Goal: Transaction & Acquisition: Download file/media

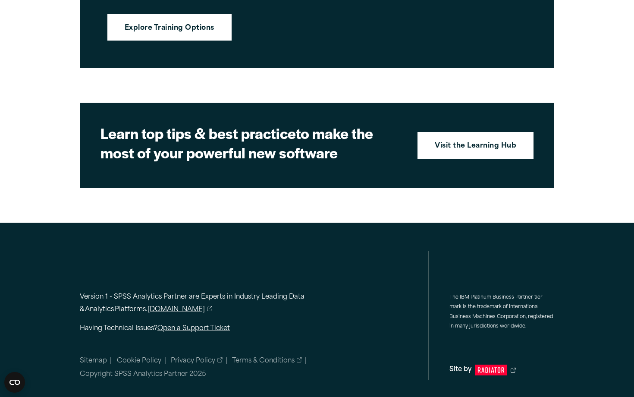
scroll to position [1241, 0]
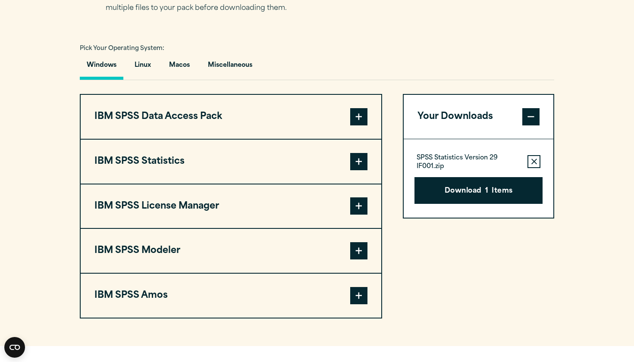
scroll to position [605, 0]
click at [198, 179] on button "IBM SPSS Statistics" at bounding box center [231, 161] width 301 height 44
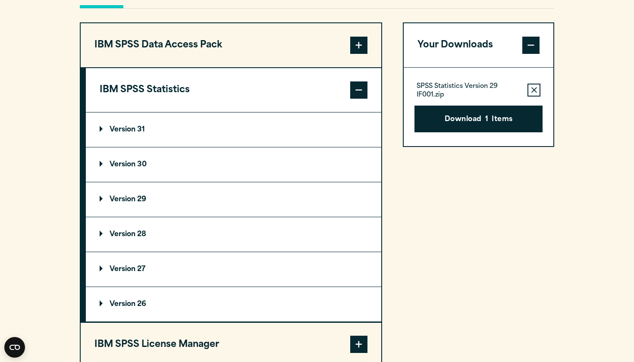
scroll to position [718, 0]
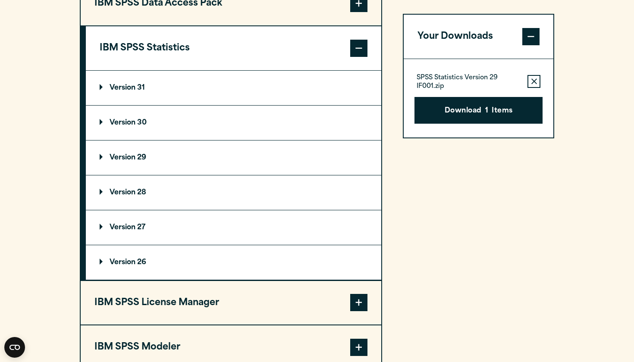
click at [140, 161] on p "Version 29" at bounding box center [123, 157] width 47 height 7
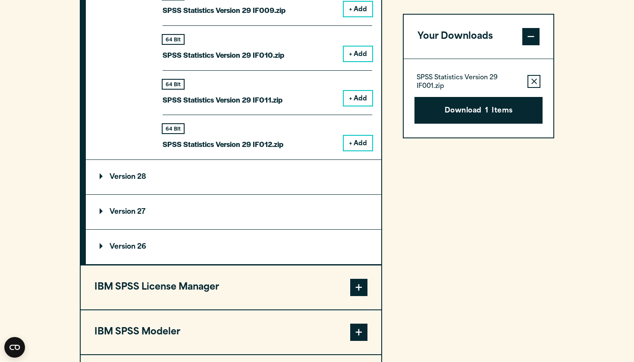
scroll to position [1409, 0]
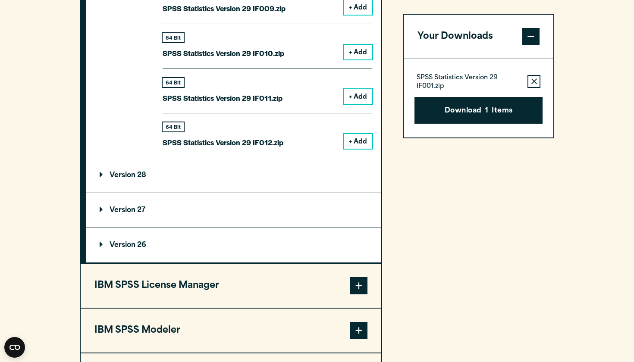
click at [288, 243] on summary "Version 26" at bounding box center [233, 245] width 295 height 35
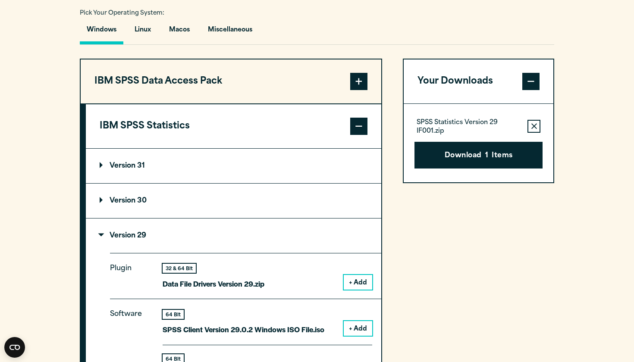
scroll to position [639, 0]
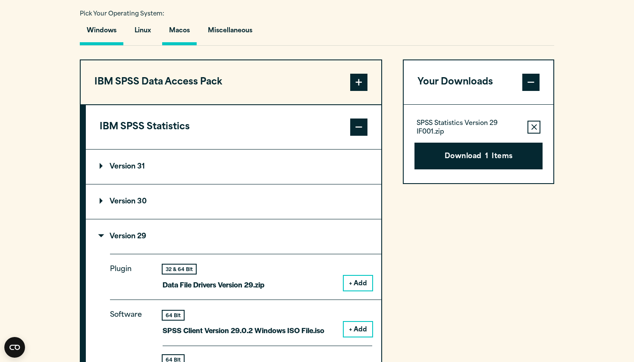
click at [188, 38] on button "Macos" at bounding box center [179, 33] width 35 height 25
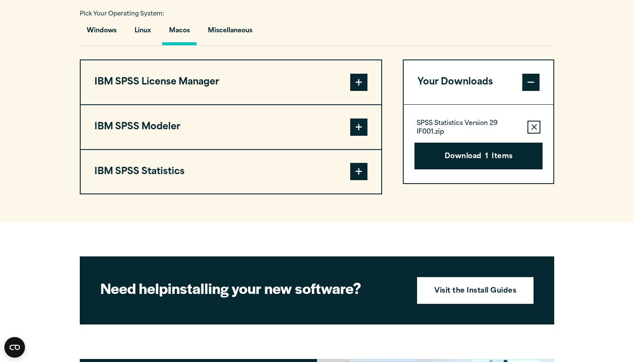
click at [174, 129] on button "IBM SPSS Modeler" at bounding box center [231, 127] width 301 height 44
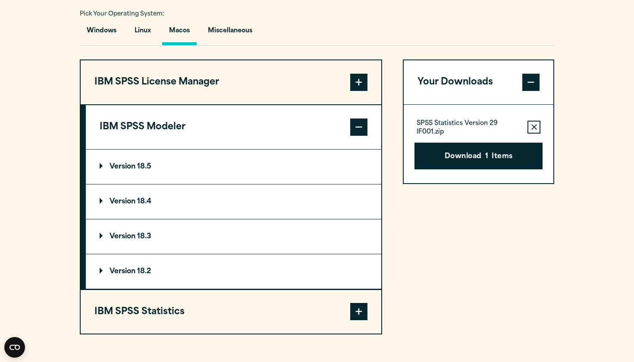
click at [190, 127] on button "IBM SPSS Modeler" at bounding box center [233, 127] width 295 height 44
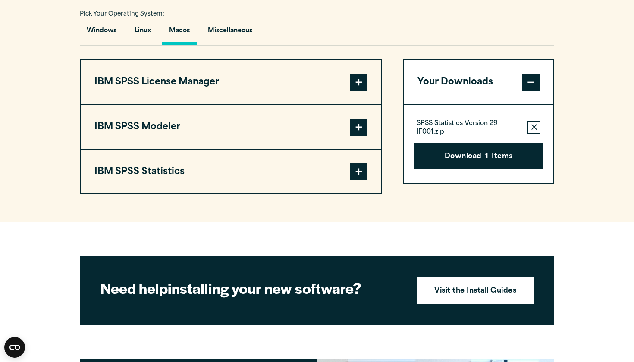
click at [183, 167] on button "IBM SPSS Statistics" at bounding box center [231, 172] width 301 height 44
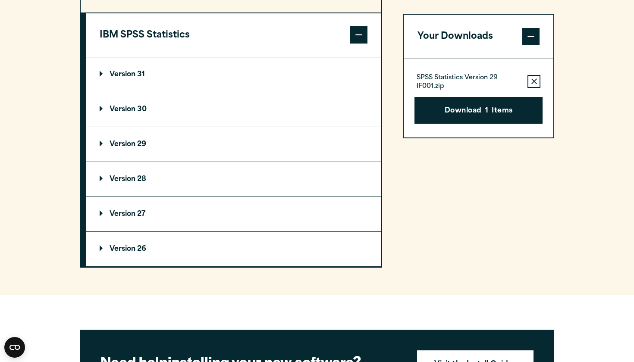
scroll to position [782, 0]
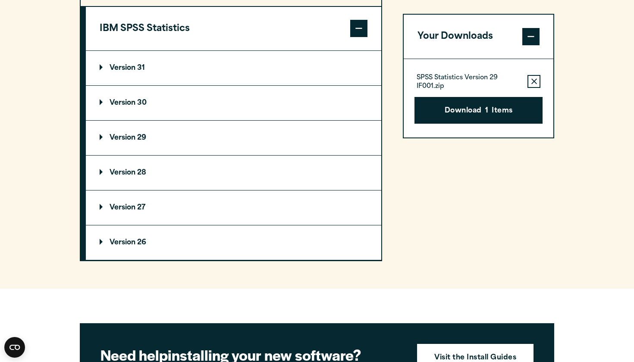
click at [211, 145] on summary "Version 29" at bounding box center [233, 138] width 295 height 35
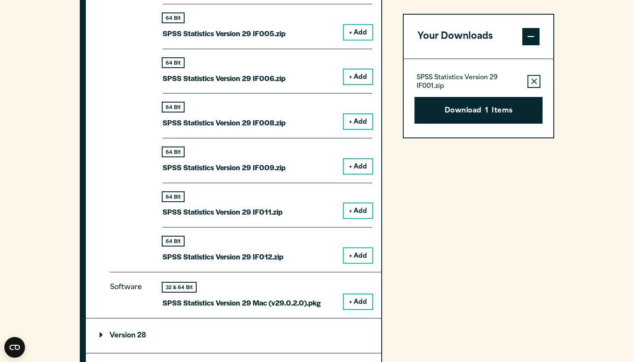
scroll to position [1071, 0]
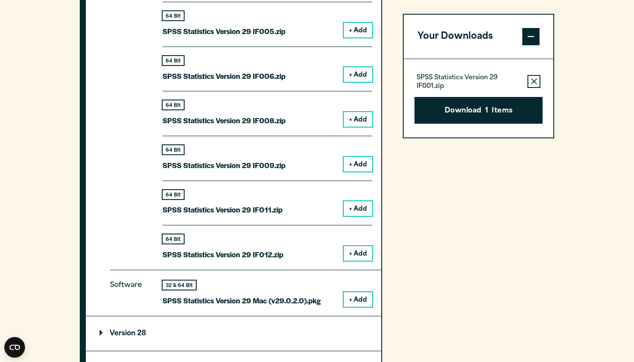
click at [371, 294] on button "+ Add" at bounding box center [358, 299] width 28 height 15
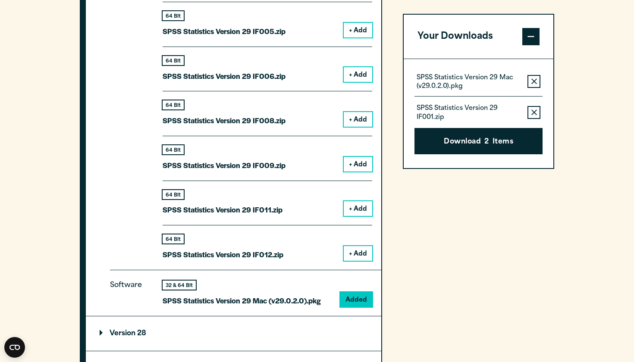
click at [530, 112] on button "Remove this item from your software download list" at bounding box center [533, 112] width 13 height 13
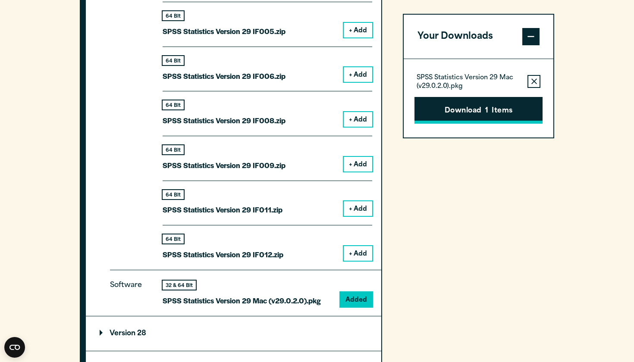
click at [497, 106] on button "Download 1 Items" at bounding box center [478, 110] width 128 height 27
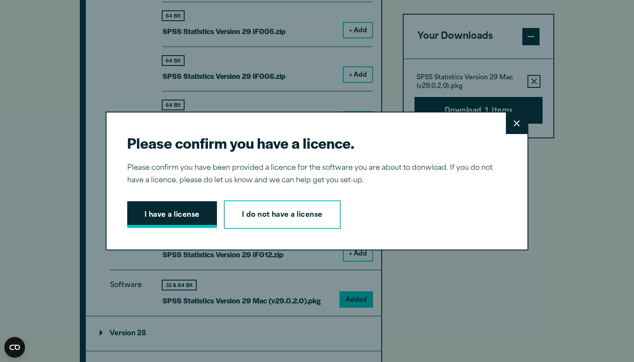
click at [179, 215] on button "I have a license" at bounding box center [172, 214] width 90 height 27
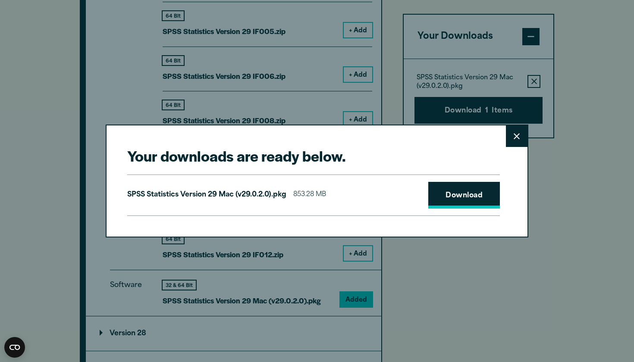
click at [435, 198] on link "Download" at bounding box center [464, 195] width 72 height 27
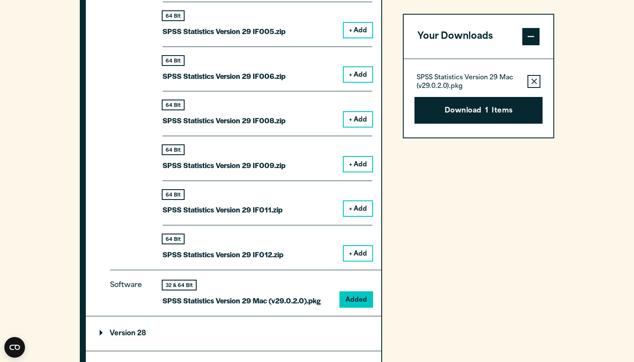
click at [581, 69] on div "Your downloads are ready below. Close SPSS Statistics Version 29 Mac (v29.0.2.0…" at bounding box center [317, 181] width 634 height 362
